Goal: Navigation & Orientation: Find specific page/section

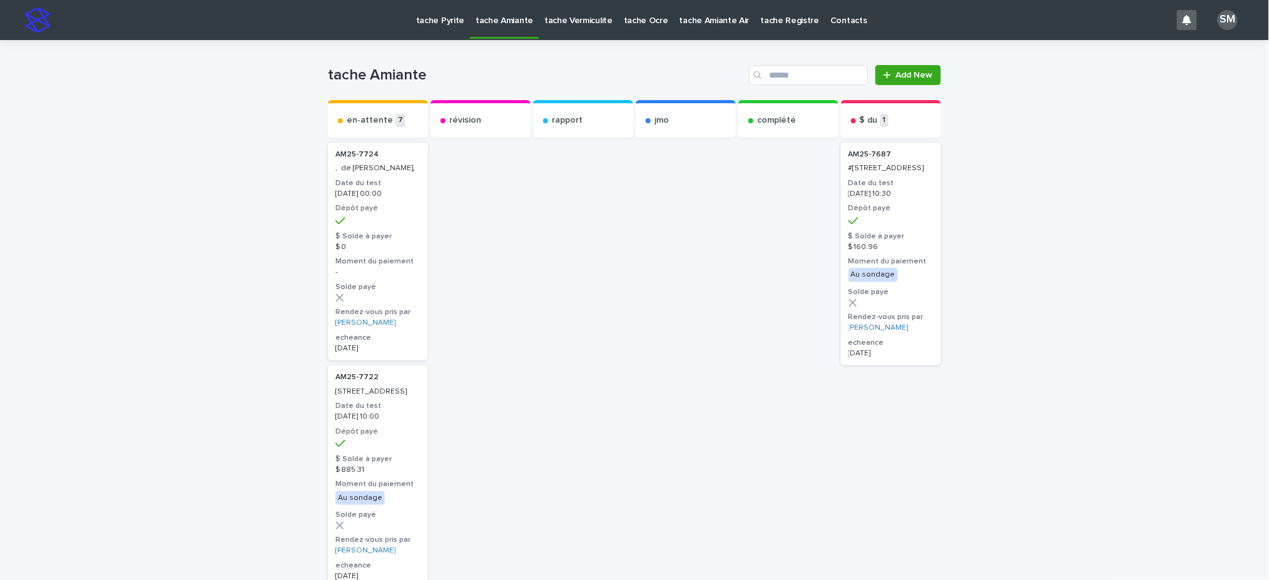
click at [437, 18] on p "tache Pyrite" at bounding box center [440, 13] width 48 height 26
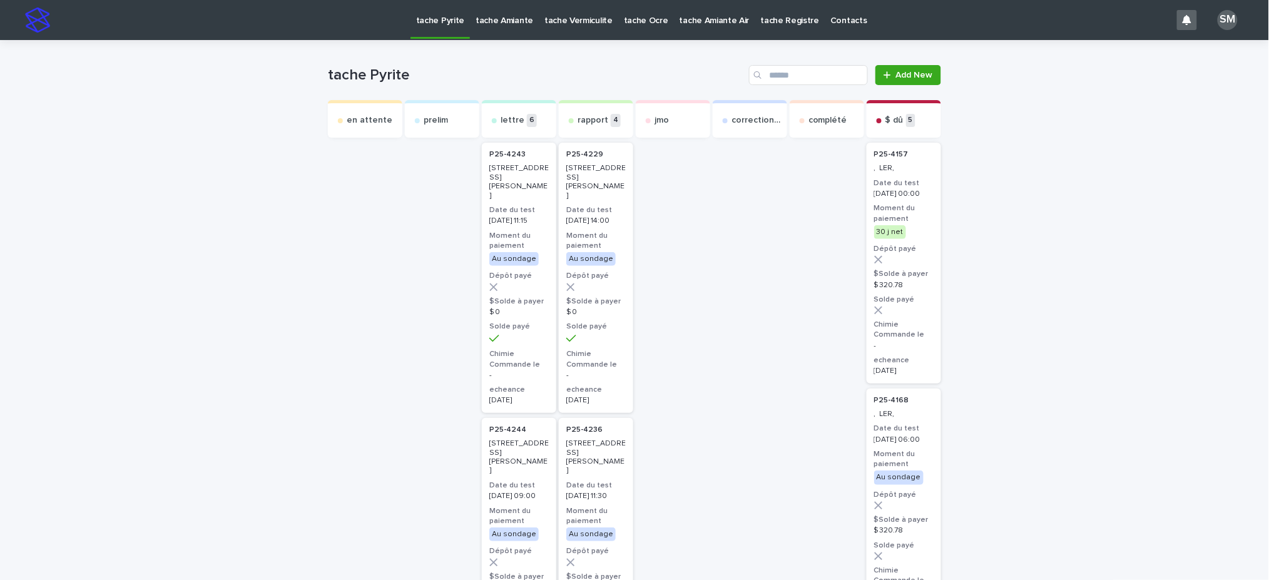
click at [480, 26] on p "tache Amiante" at bounding box center [505, 13] width 58 height 26
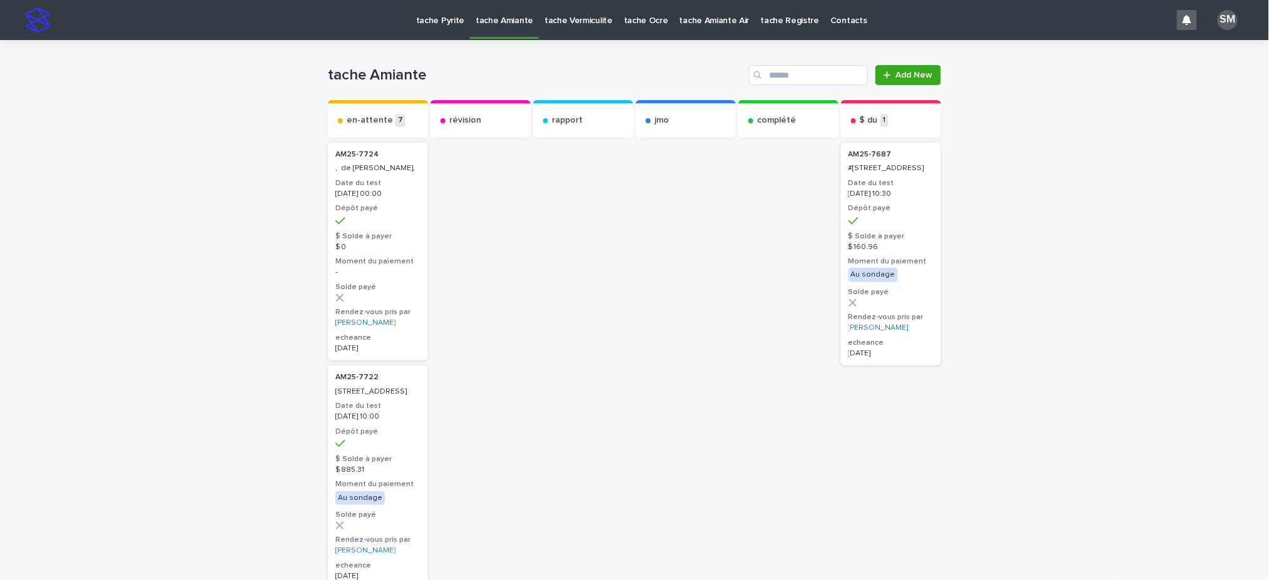
click at [444, 23] on p "tache Pyrite" at bounding box center [440, 13] width 48 height 26
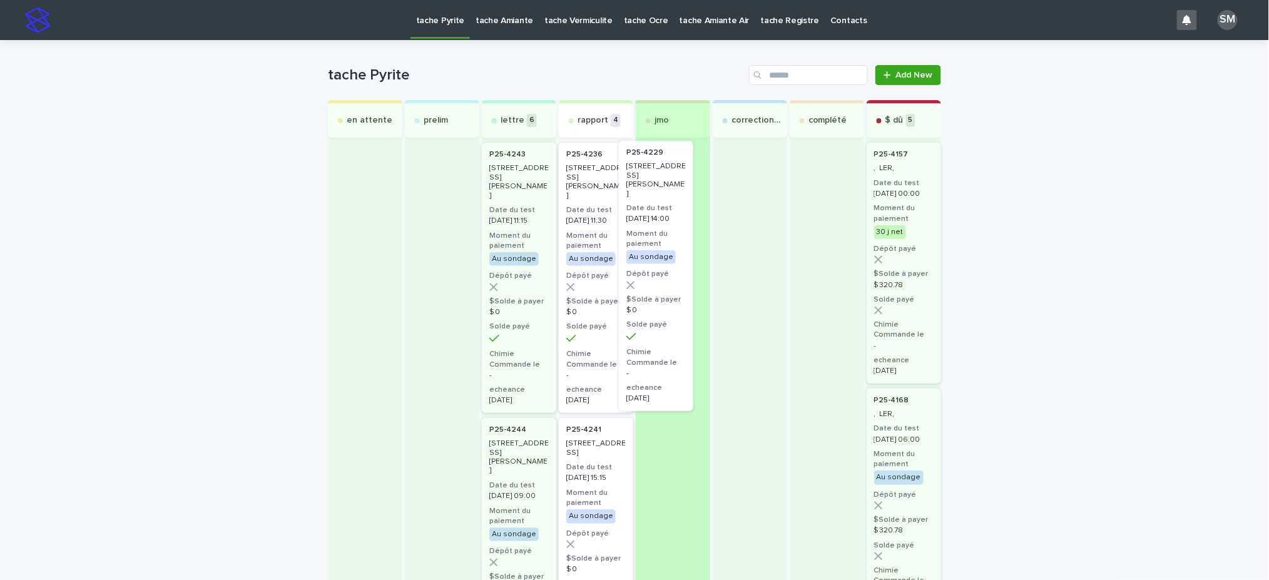
drag, startPoint x: 588, startPoint y: 197, endPoint x: 665, endPoint y: 193, distance: 77.0
